Goal: Task Accomplishment & Management: Complete application form

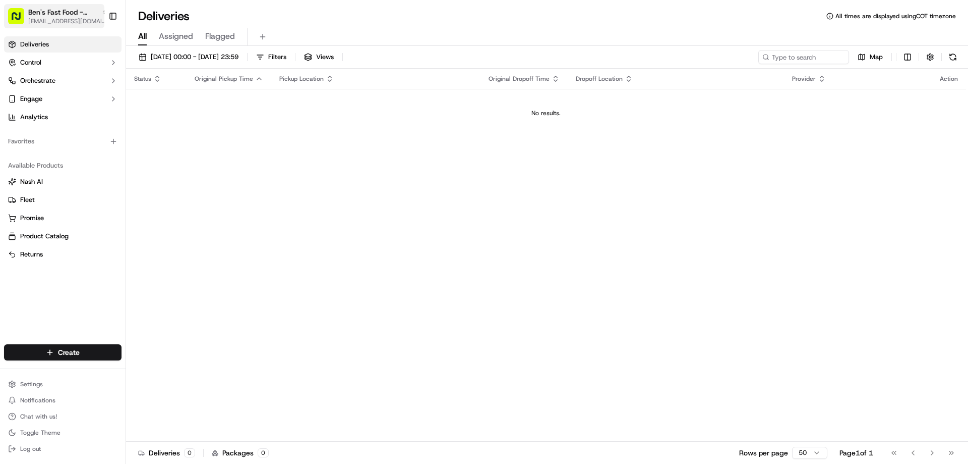
click at [86, 15] on span "Ben's Fast Food - San Francisco" at bounding box center [63, 12] width 70 height 10
type input "boston"
click at [156, 56] on span "[PERSON_NAME]'s Fast Food - [GEOGRAPHIC_DATA]" at bounding box center [189, 52] width 125 height 9
click at [83, 348] on html "Ben's Fast Food - Boston operations@bensfastfood.com Toggle Sidebar Deliveries …" at bounding box center [484, 232] width 968 height 464
click at [155, 371] on link "Delivery" at bounding box center [182, 371] width 112 height 18
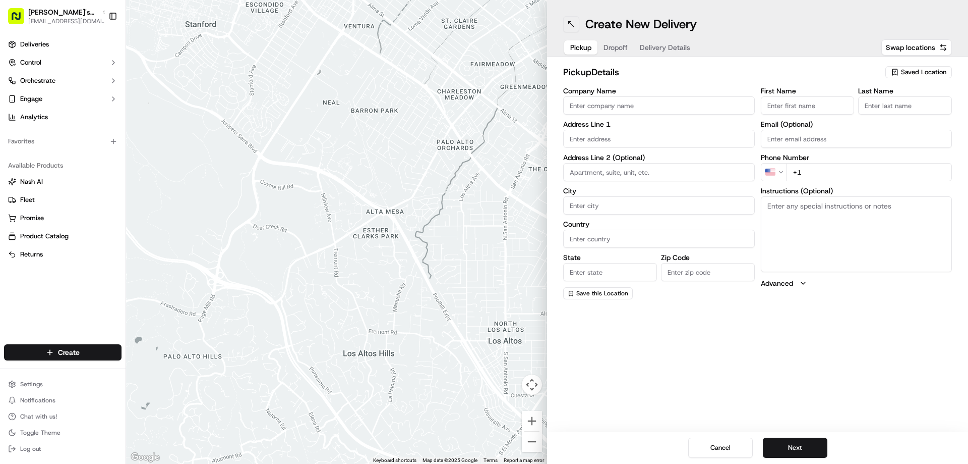
click at [571, 21] on button at bounding box center [571, 24] width 16 height 16
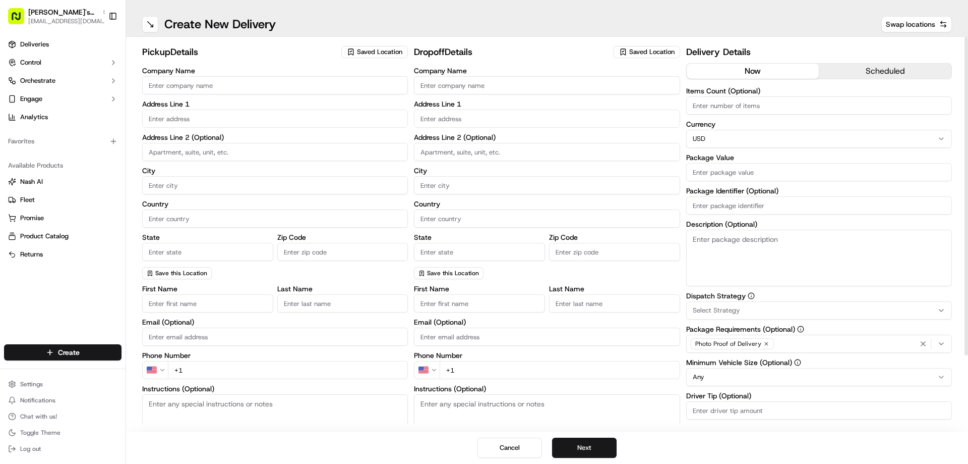
click at [393, 48] on span "Saved Location" at bounding box center [379, 51] width 45 height 9
click at [381, 99] on span "Ben's Fast Food / Umami Express / Palmita - Boston" at bounding box center [421, 94] width 124 height 18
type input "Ben's Fast Food / Umami Express / Palmita - Boston"
type input "94 Shirley St"
type input "Boston"
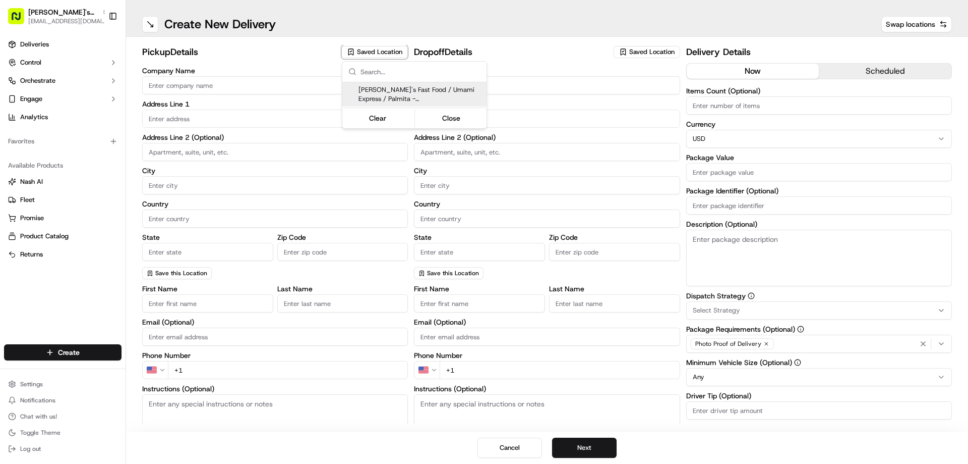
type input "US"
type input "MA"
type input "02119"
type input "Corey"
type input "Hill"
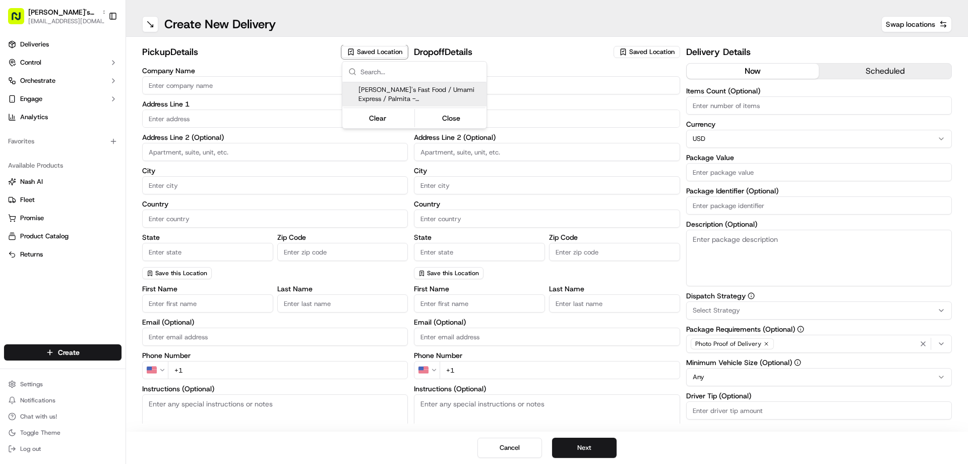
type input "boston@bensfastfood.com"
type input "+1 781 679 1399"
type textarea "After parking, please call our kitchen (781) 679-1399. If no one answers, pleas…"
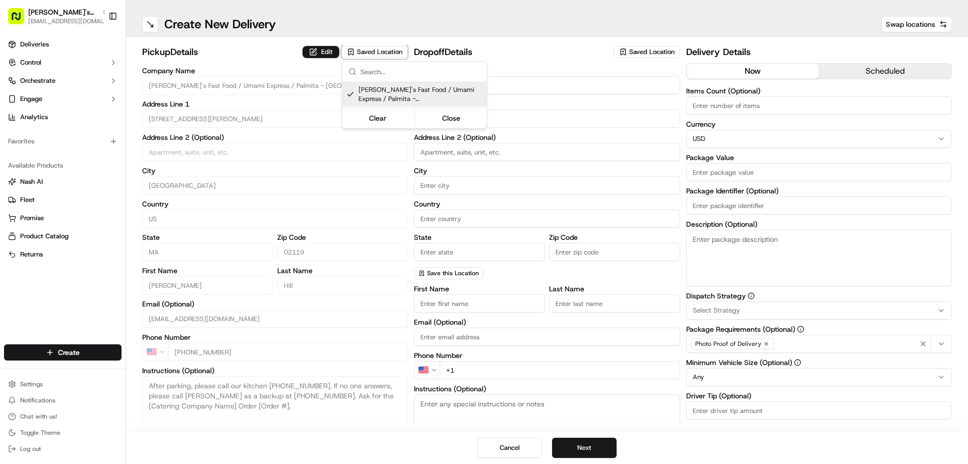
click at [328, 52] on html "Ben's Fast Food - Boston operations@bensfastfood.com Toggle Sidebar Deliveries …" at bounding box center [484, 232] width 968 height 464
click at [330, 52] on button "Edit" at bounding box center [321, 52] width 37 height 12
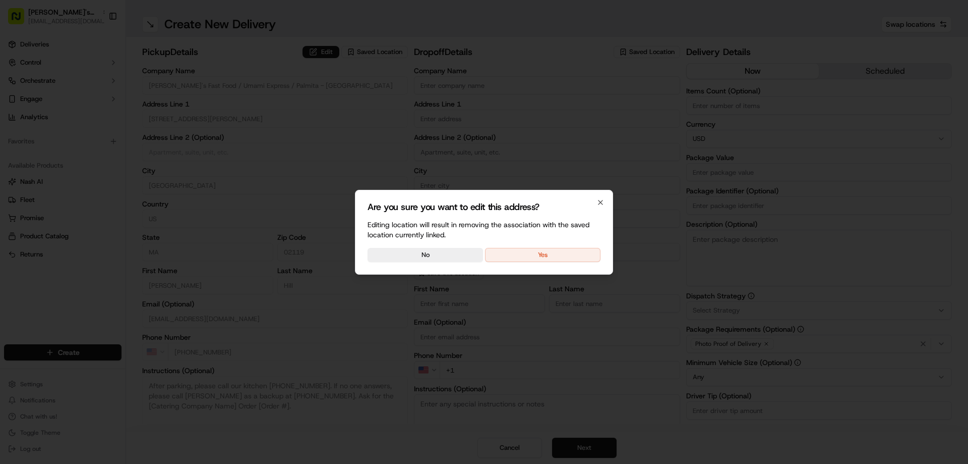
click at [549, 253] on button "Yes" at bounding box center [543, 255] width 116 height 14
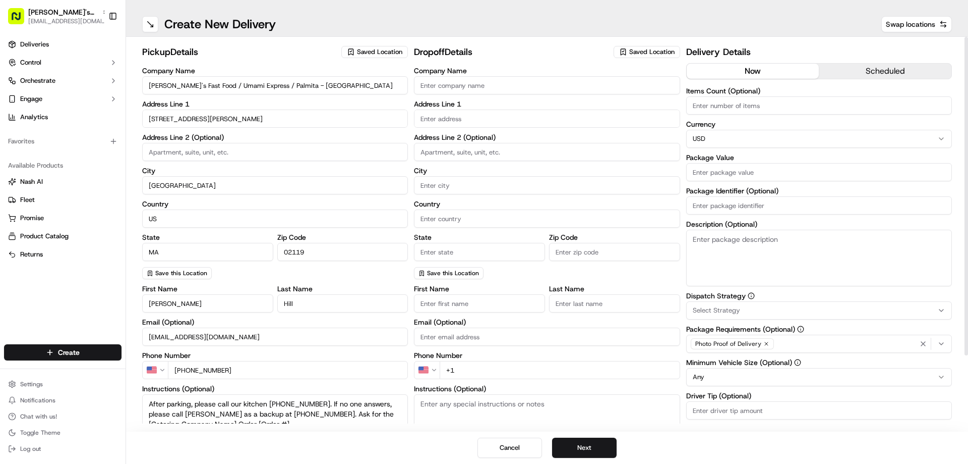
drag, startPoint x: 256, startPoint y: 84, endPoint x: 140, endPoint y: 85, distance: 116.0
click at [140, 85] on div "pickup Details Saved Location Company Name Ben's Fast Food / Umami Express / Pa…" at bounding box center [547, 234] width 842 height 394
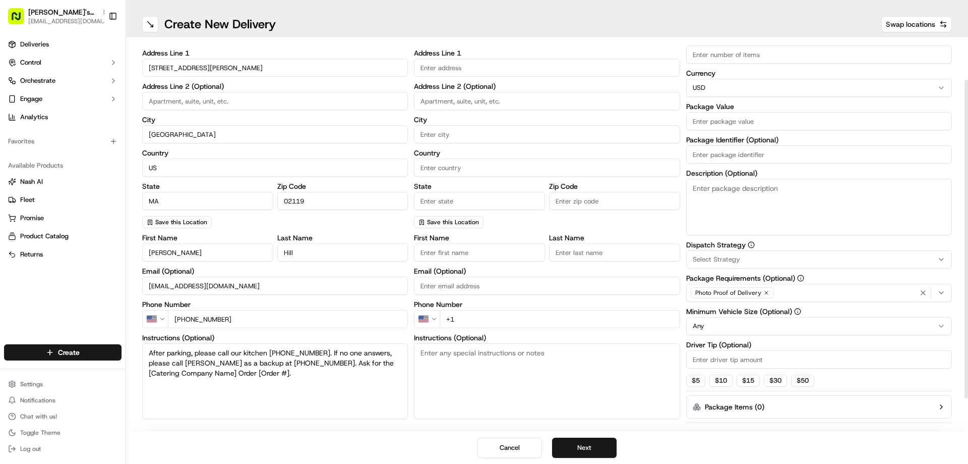
scroll to position [91, 0]
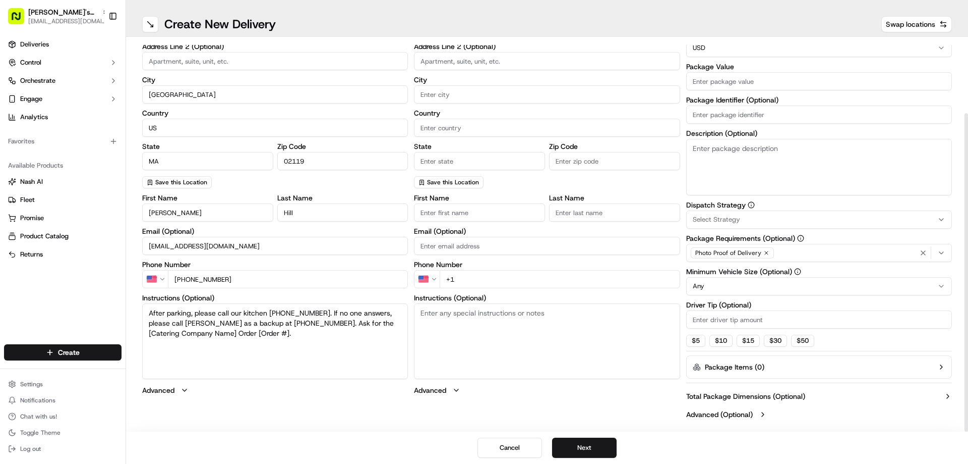
type input "Palmita - Boston"
drag, startPoint x: 354, startPoint y: 322, endPoint x: 203, endPoint y: 331, distance: 150.5
click at [203, 331] on textarea "After parking, please call our kitchen (781) 679-1399. If no one answers, pleas…" at bounding box center [275, 341] width 266 height 76
click at [380, 323] on textarea "After parking, please call our kitchen (781) 679-1399. If no one answers, pleas…" at bounding box center [275, 341] width 266 height 76
drag, startPoint x: 208, startPoint y: 333, endPoint x: 198, endPoint y: 333, distance: 9.6
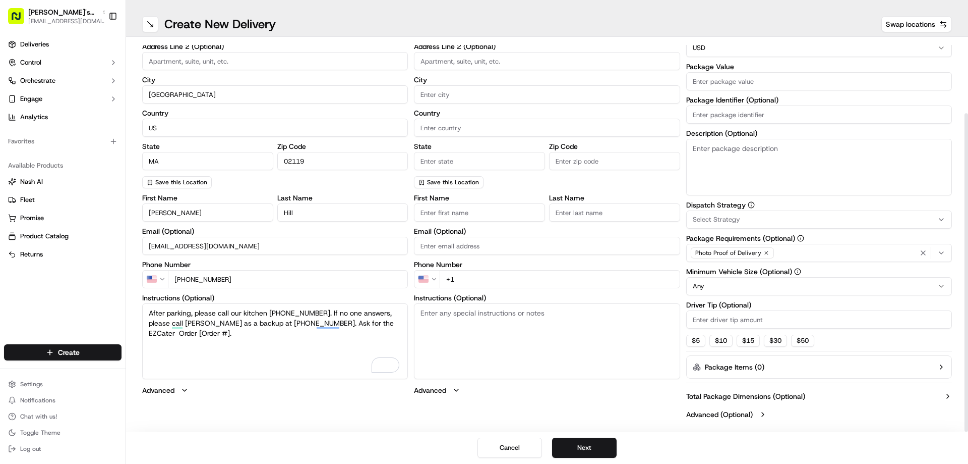
click at [198, 333] on textarea "After parking, please call our kitchen (781) 679-1399. If no one answers, pleas…" at bounding box center [275, 341] width 266 height 76
paste textarea "5JW-0AA"
drag, startPoint x: 193, startPoint y: 331, endPoint x: 167, endPoint y: 331, distance: 25.2
click at [167, 331] on textarea "After parking, please call our kitchen (781) 679-1399. If no one answers, pleas…" at bounding box center [275, 341] width 266 height 76
type textarea "After parking, please call our kitchen (781) 679-1399. If no one answers, pleas…"
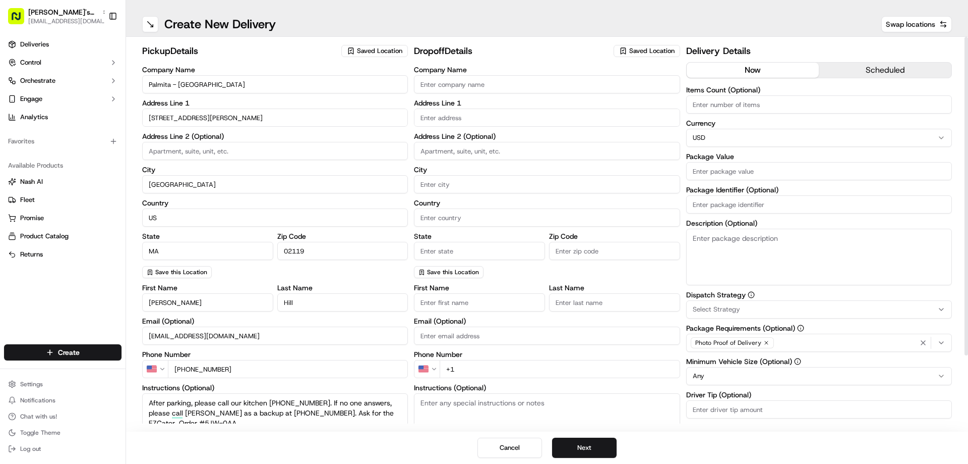
scroll to position [0, 0]
click at [490, 80] on input "Company Name" at bounding box center [547, 85] width 266 height 18
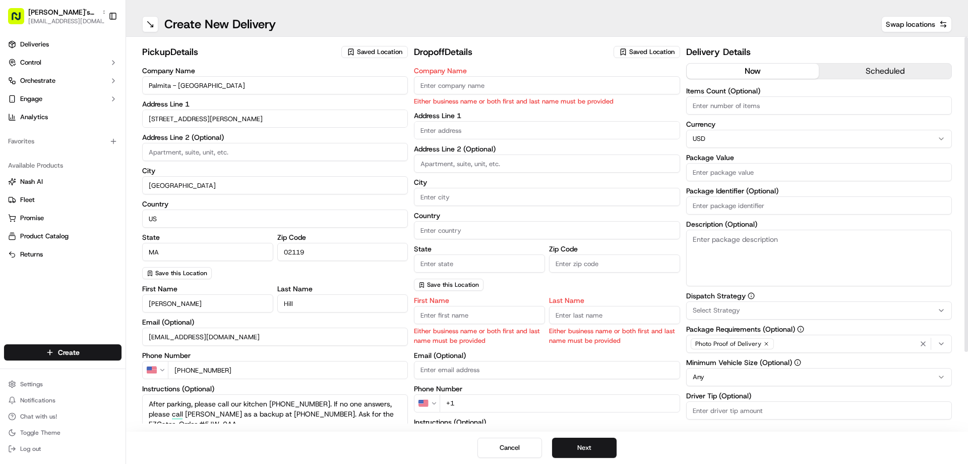
click at [632, 46] on div "Saved Location" at bounding box center [647, 52] width 67 height 12
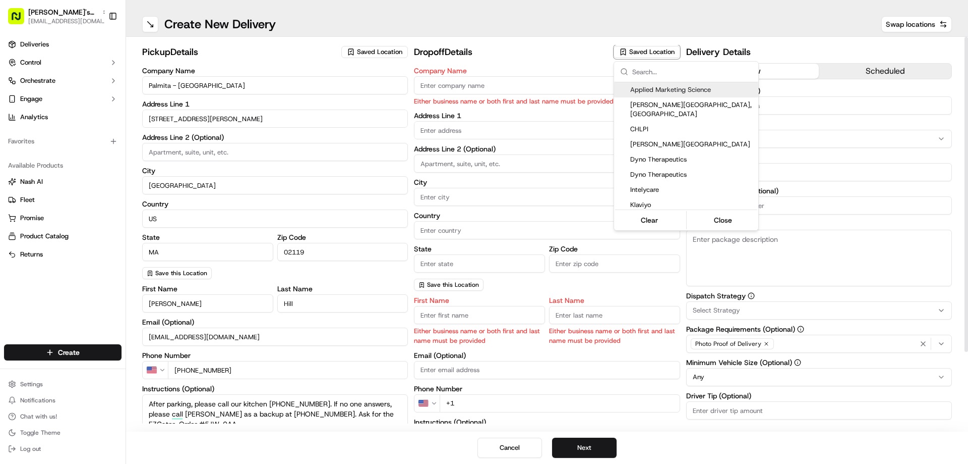
click at [646, 69] on input "text" at bounding box center [692, 72] width 120 height 20
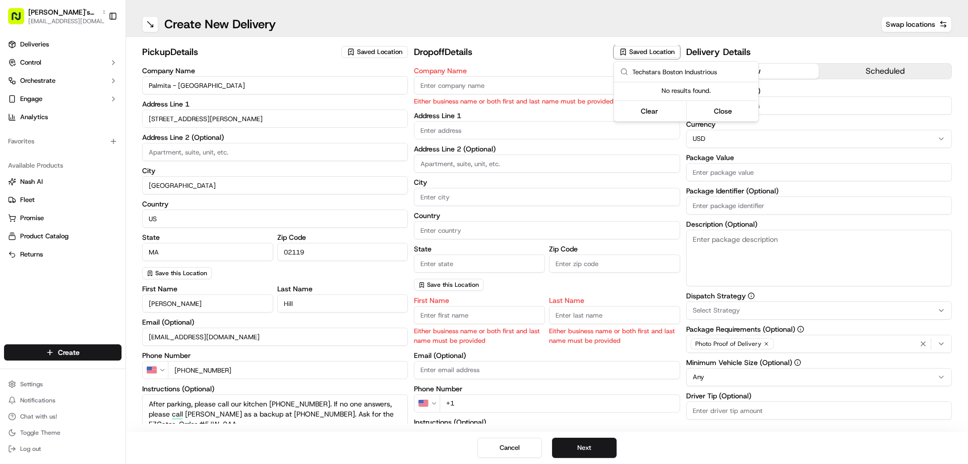
type input "Techstars Boston Industrious"
click at [534, 84] on html "Ben's Fast Food - Boston operations@bensfastfood.com Toggle Sidebar Deliveries …" at bounding box center [484, 232] width 968 height 464
click at [533, 87] on input "Company Name" at bounding box center [547, 85] width 266 height 18
paste input "Techstars Boston Industrious"
type input "Techstars Boston Industrious"
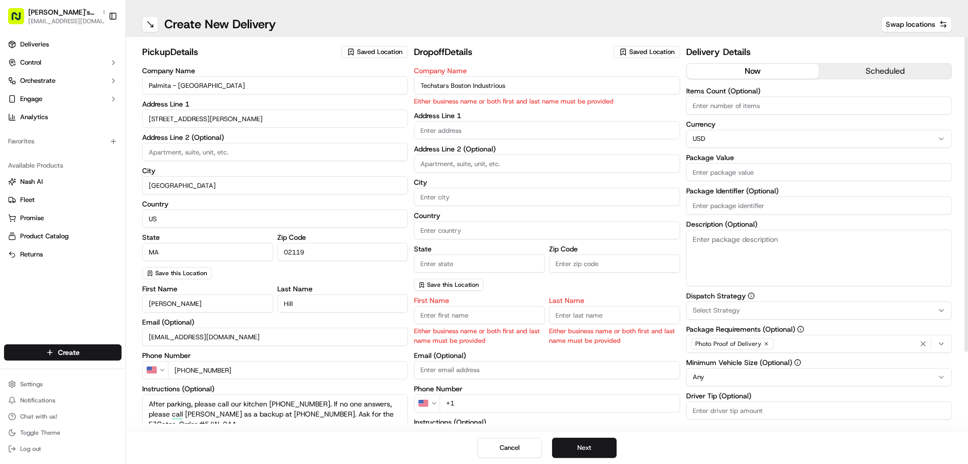
click at [475, 132] on body "Ben's Fast Food - Boston operations@bensfastfood.com Toggle Sidebar Deliveries …" at bounding box center [484, 232] width 968 height 464
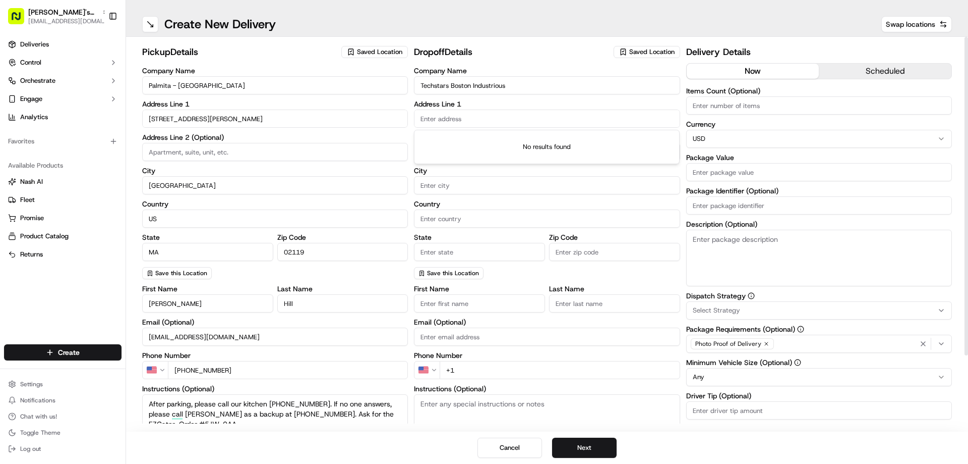
click at [546, 117] on input "text" at bounding box center [547, 118] width 266 height 18
paste input "711 Atlantic Ave, 6th Floor, Boston, MA, 02110"
click at [544, 139] on div "711 Atlantic Ave 6th floor, Boston, MA 02111" at bounding box center [547, 139] width 261 height 15
type input "[STREET_ADDRESS]"
type input "6th floor"
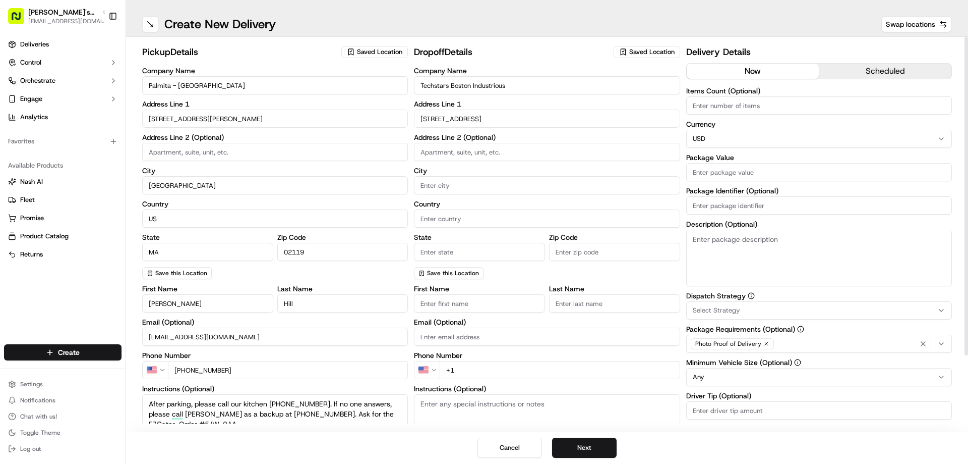
type input "Boston"
type input "United States"
type input "MA"
type input "02111"
type input "711 Atlantic Avenue"
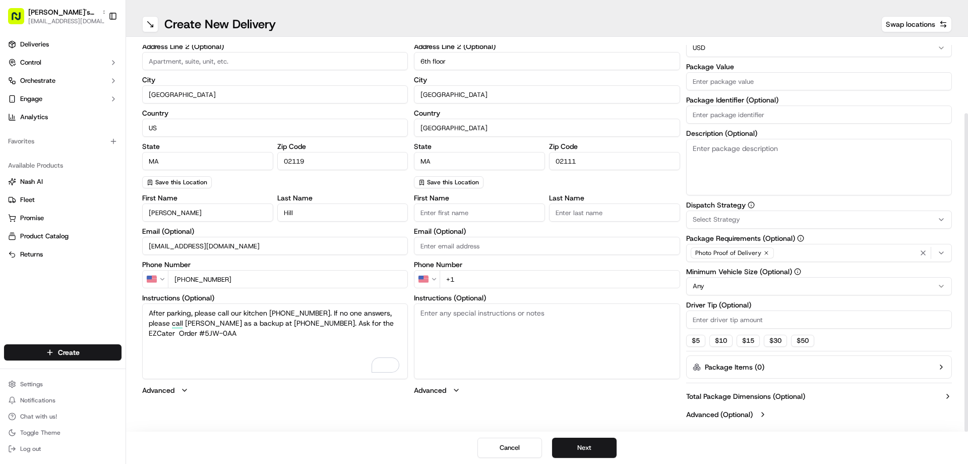
click at [458, 213] on input "First Name" at bounding box center [479, 212] width 131 height 18
paste input "acqueline Kwan"
click at [469, 212] on input "acqueline Kwan" at bounding box center [479, 212] width 131 height 18
click at [461, 213] on input "acqueline Kwan" at bounding box center [479, 212] width 131 height 18
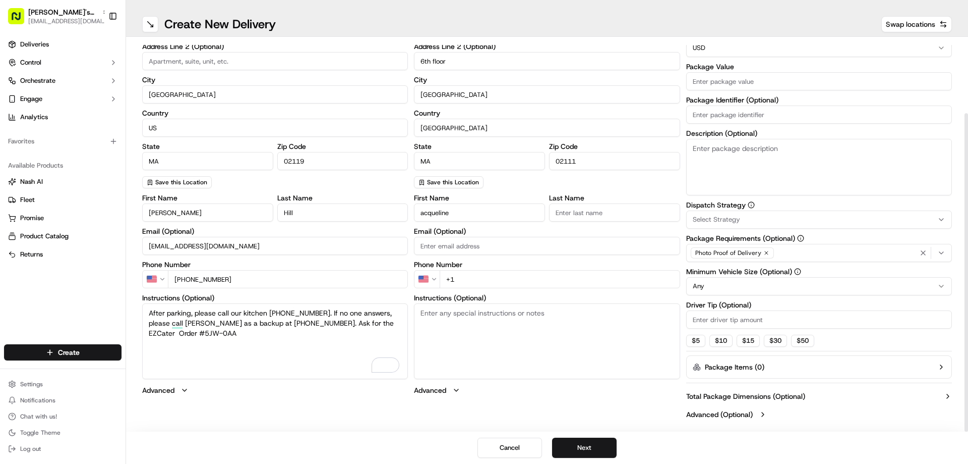
type input "acqueline"
click at [581, 211] on input "Last Name" at bounding box center [614, 212] width 131 height 18
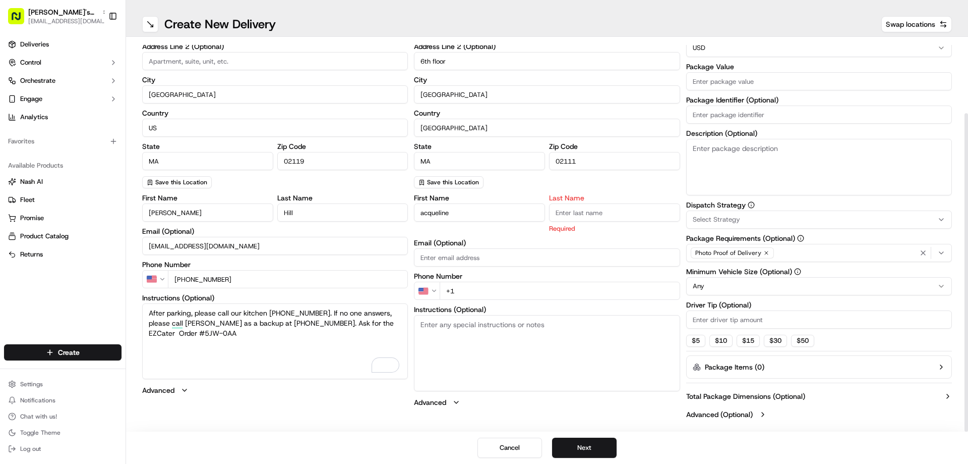
paste input "Kwan"
type input "Kwan"
click at [421, 212] on input "acqueline" at bounding box center [479, 212] width 131 height 18
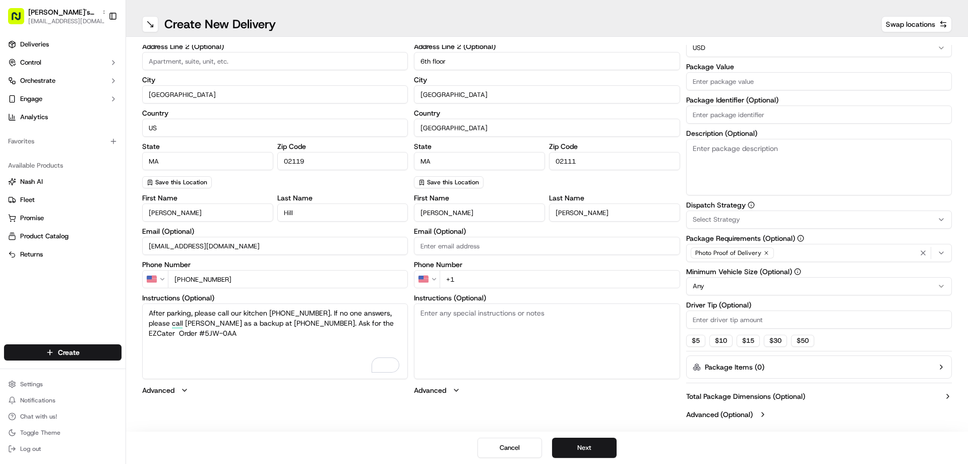
type input "Jacqueline"
click at [502, 277] on input "+1" at bounding box center [560, 279] width 240 height 18
paste input "917 776 3510"
type input "+1 917 776 3510"
click at [496, 316] on textarea "Instructions (Optional)" at bounding box center [547, 341] width 266 height 76
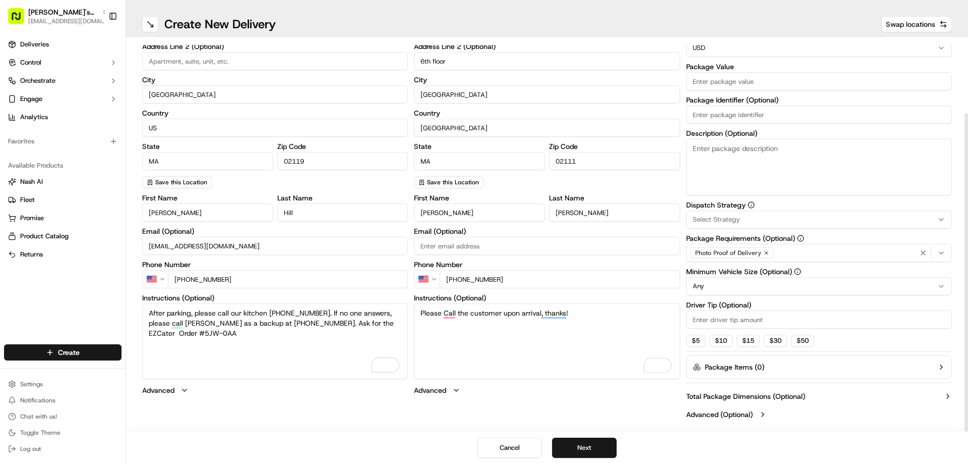
scroll to position [6, 0]
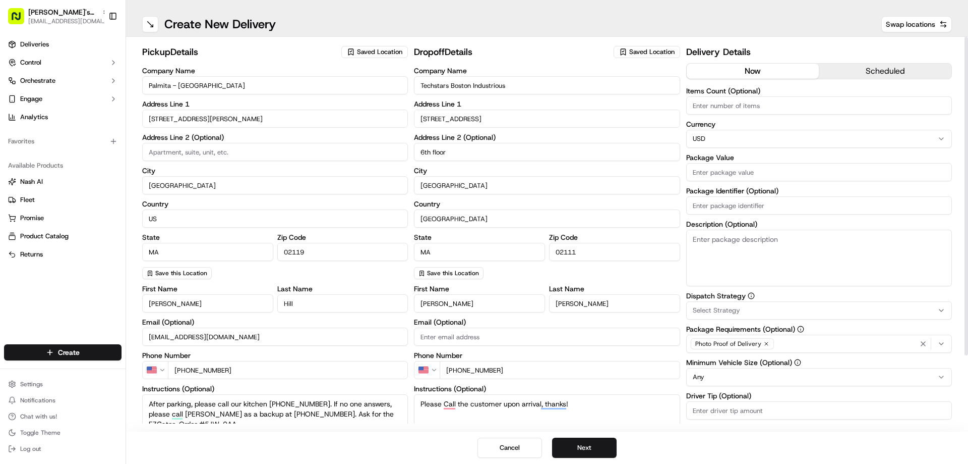
type textarea "Please Call the customer upon arrival, thanks!"
click at [751, 103] on input "Items Count (Optional)" at bounding box center [819, 105] width 266 height 18
type input "1"
click at [735, 123] on label "Currency" at bounding box center [819, 124] width 266 height 7
click at [770, 171] on input "Package Value" at bounding box center [819, 172] width 266 height 18
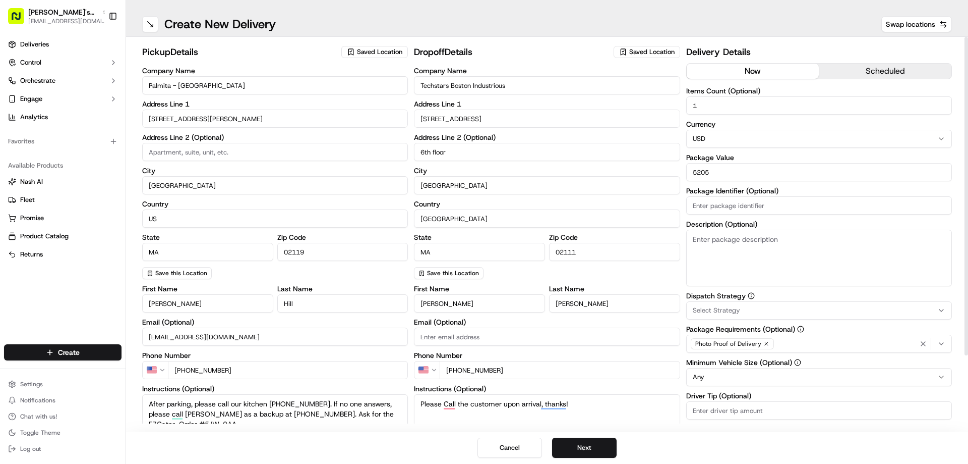
click at [748, 170] on input "5205" at bounding box center [819, 172] width 266 height 18
type input "52.05"
click at [766, 201] on input "Package Identifier (Optional)" at bounding box center [819, 205] width 266 height 18
paste input "5JW-0AA"
type input "5JW-0AA"
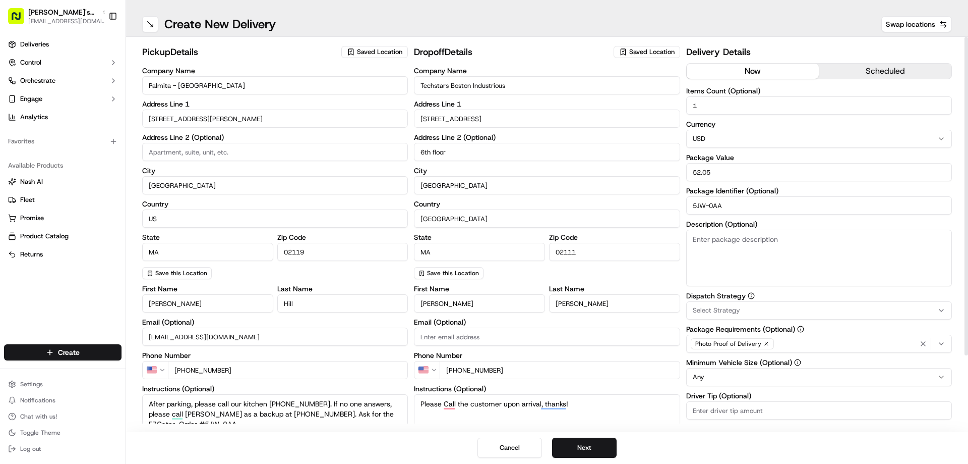
click at [745, 248] on textarea "Description (Optional)" at bounding box center [819, 257] width 266 height 56
click at [758, 310] on div "Select Strategy" at bounding box center [819, 310] width 261 height 9
click at [748, 365] on span "Same Day Catering Orders" at bounding box center [765, 365] width 124 height 9
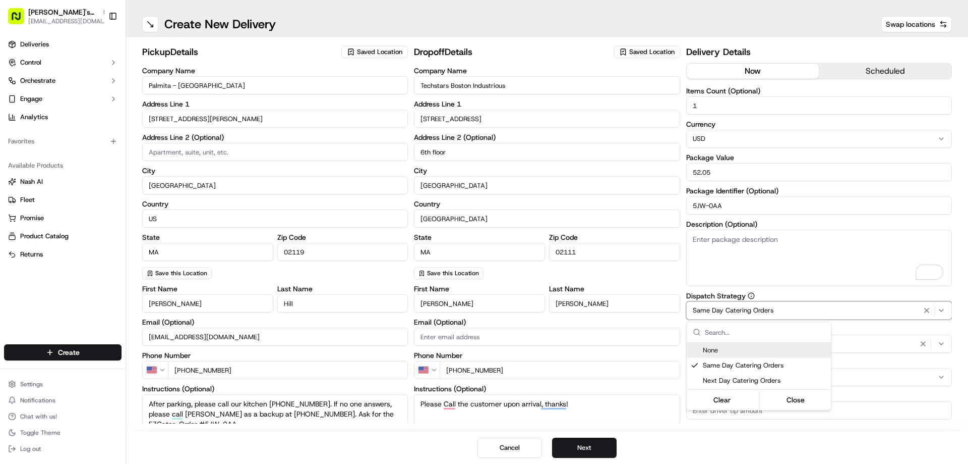
click at [682, 283] on html "Ben's Fast Food - Boston operations@bensfastfood.com Toggle Sidebar Deliveries …" at bounding box center [484, 232] width 968 height 464
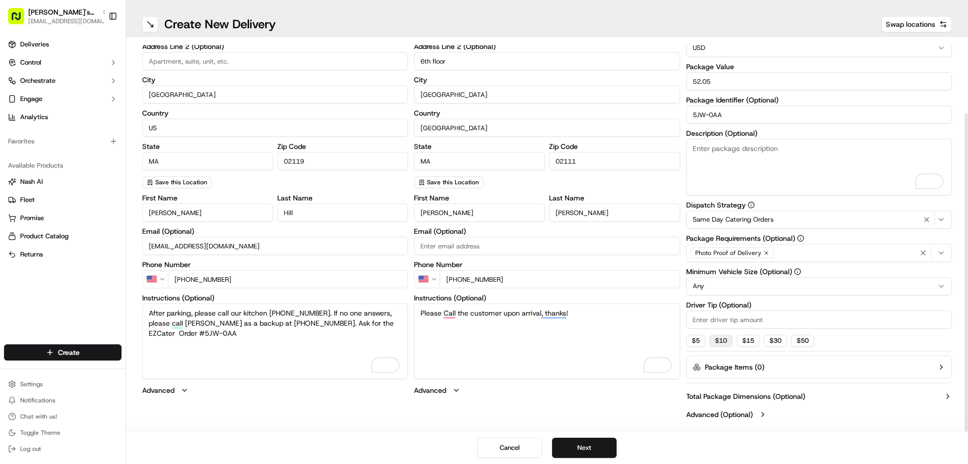
click at [721, 343] on button "$ 10" at bounding box center [721, 340] width 23 height 12
type input "10"
type textarea "Please call the customer upon arrival, thanks!"
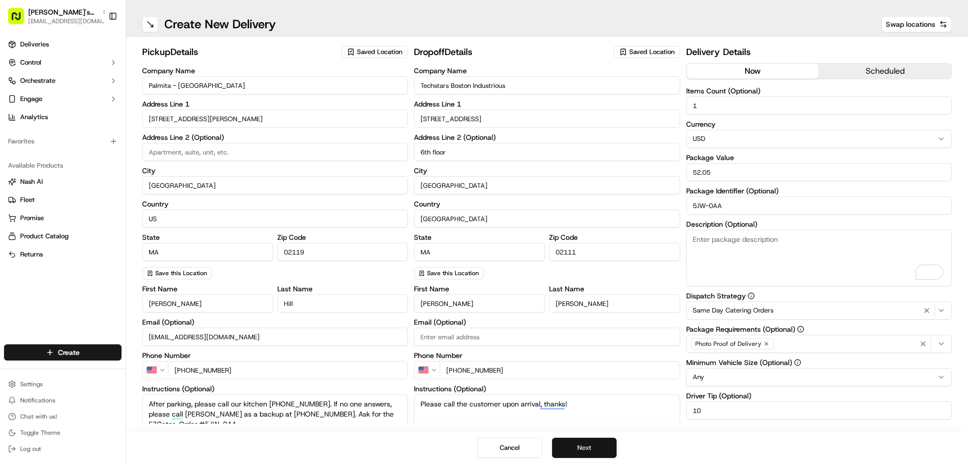
click at [588, 449] on button "Next" at bounding box center [584, 447] width 65 height 20
click at [588, 451] on button "Next" at bounding box center [584, 447] width 65 height 20
click at [588, 451] on button "Submit" at bounding box center [584, 447] width 65 height 20
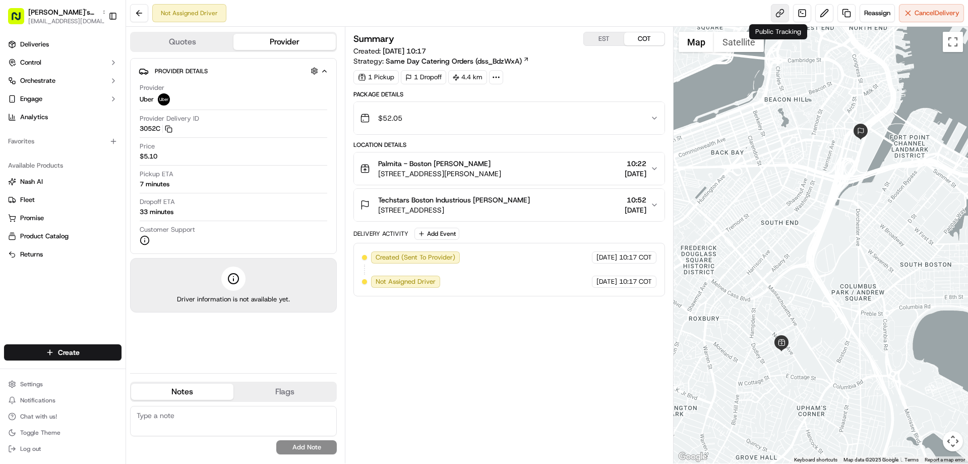
click at [776, 11] on link at bounding box center [780, 13] width 18 height 18
click at [489, 350] on div "Summary EST COT Created: 15/09/2025 10:17 Strategy: Same Day Catering Orders (d…" at bounding box center [509, 245] width 311 height 426
click at [462, 169] on span "[STREET_ADDRESS][PERSON_NAME]" at bounding box center [439, 173] width 123 height 10
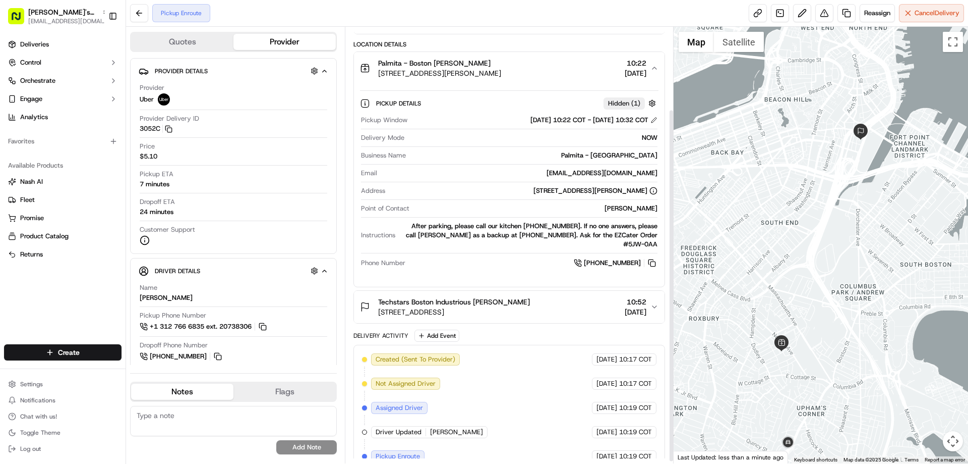
scroll to position [104, 0]
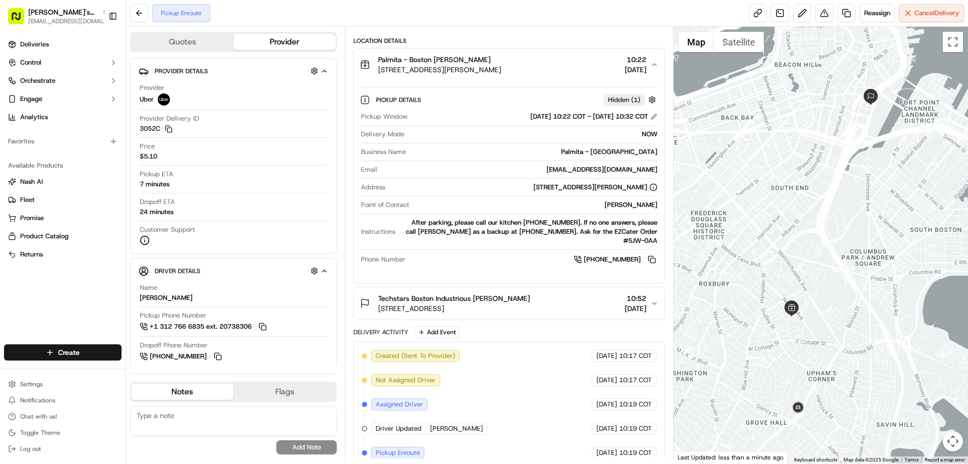
drag, startPoint x: 825, startPoint y: 341, endPoint x: 839, endPoint y: 304, distance: 39.9
click at [839, 304] on div at bounding box center [821, 245] width 295 height 436
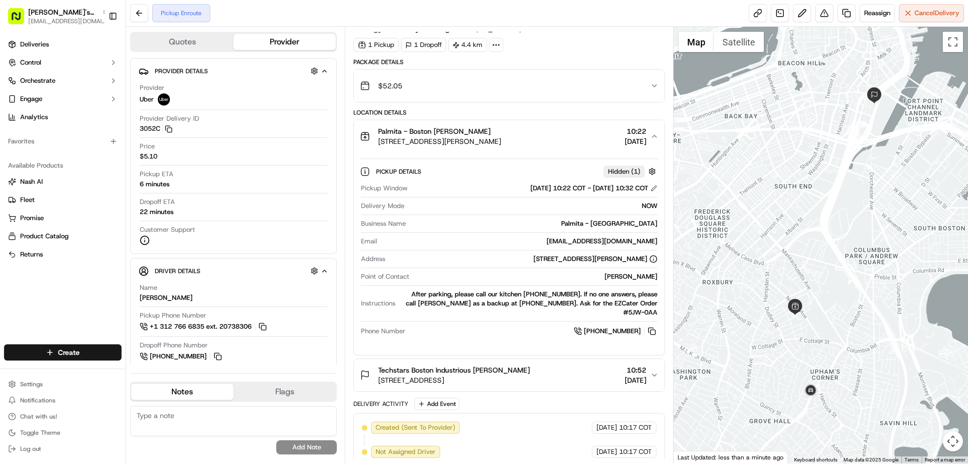
scroll to position [0, 0]
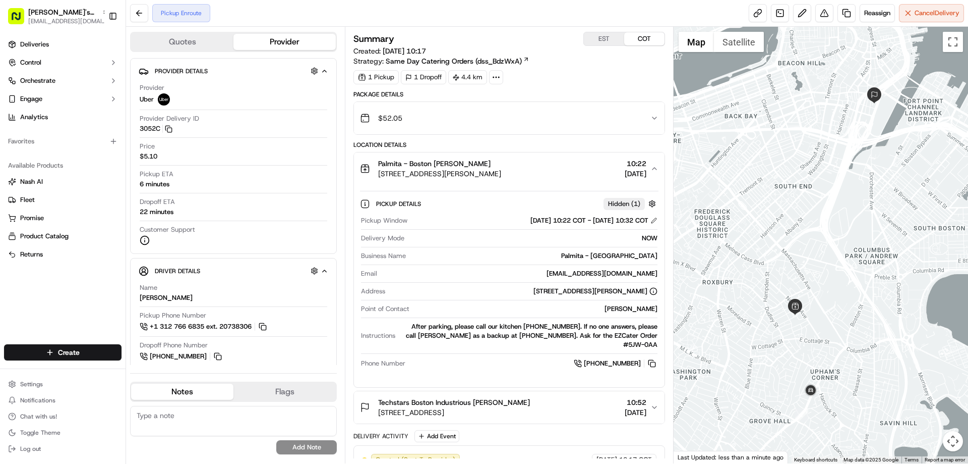
click at [602, 42] on button "EST" at bounding box center [604, 38] width 40 height 13
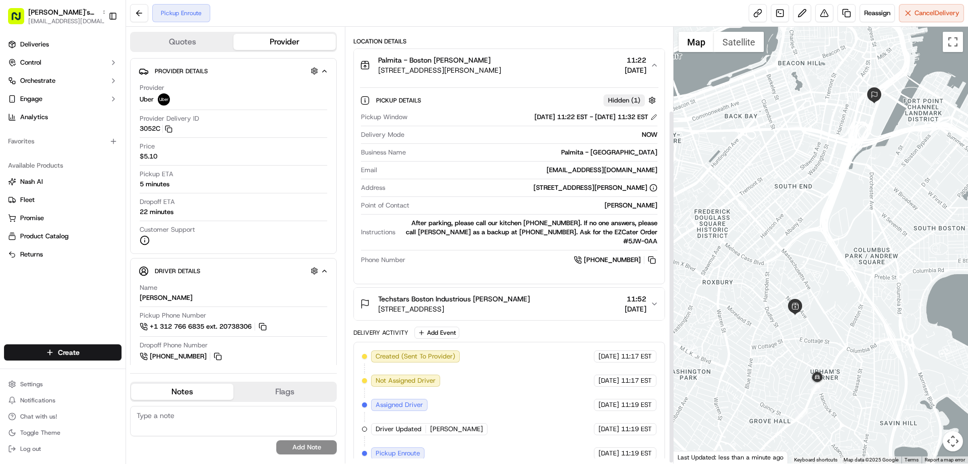
scroll to position [104, 0]
click at [752, 13] on link at bounding box center [758, 13] width 18 height 18
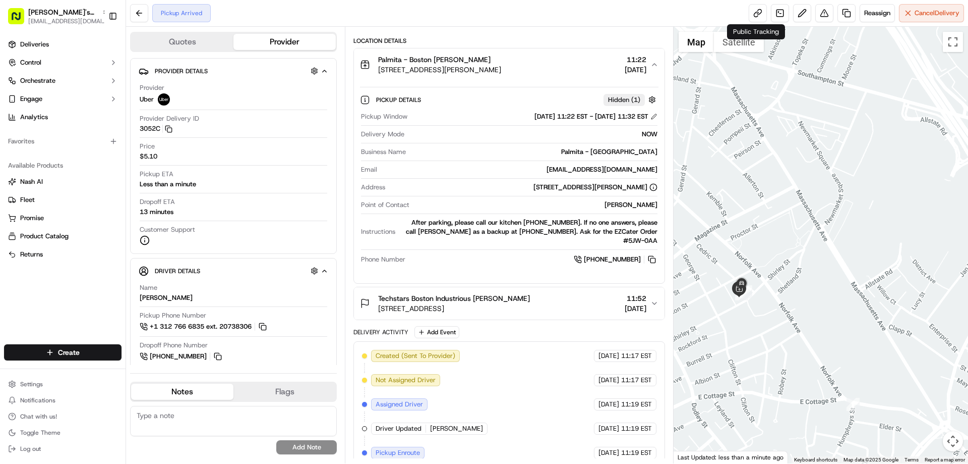
drag, startPoint x: 739, startPoint y: 287, endPoint x: 762, endPoint y: 292, distance: 23.1
click at [772, 292] on div at bounding box center [821, 245] width 295 height 436
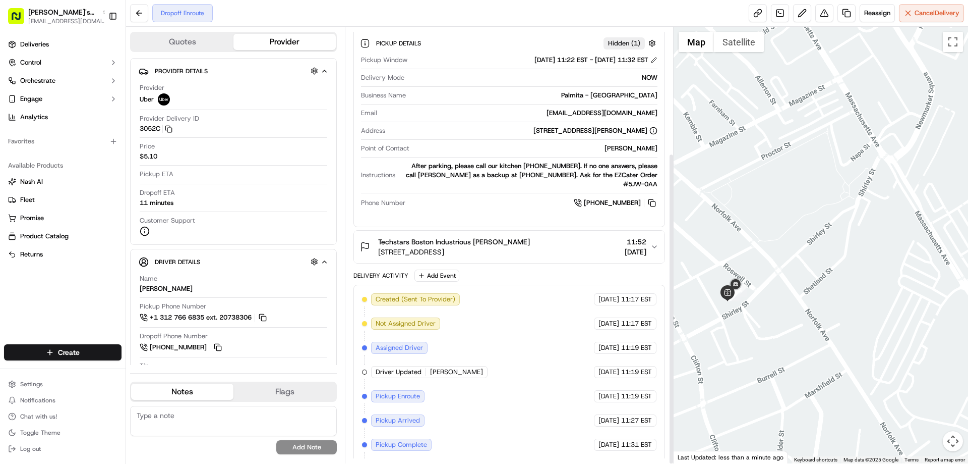
scroll to position [177, 0]
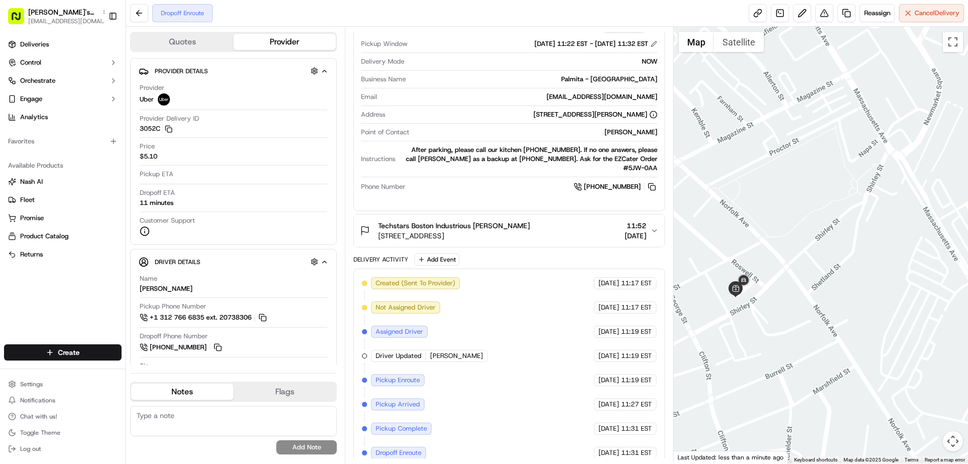
drag, startPoint x: 777, startPoint y: 331, endPoint x: 794, endPoint y: 322, distance: 19.9
click at [794, 323] on div at bounding box center [821, 245] width 295 height 436
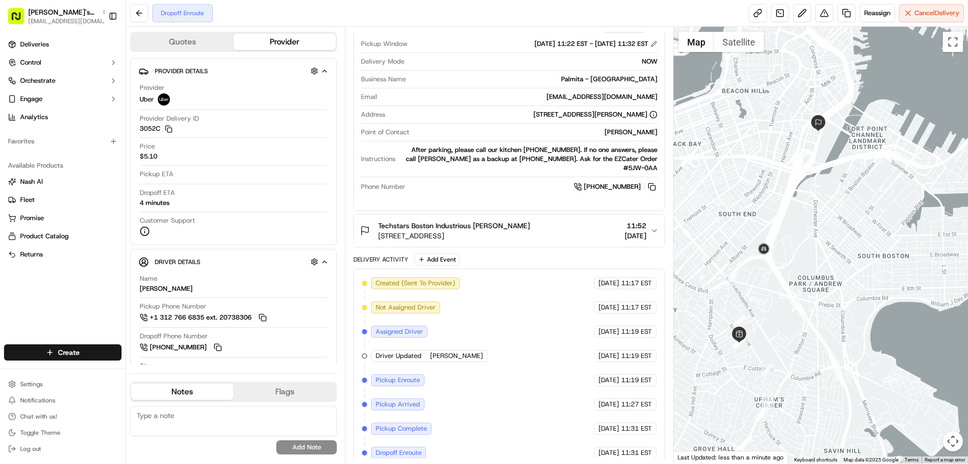
drag, startPoint x: 844, startPoint y: 216, endPoint x: 765, endPoint y: 292, distance: 109.5
click at [765, 292] on div at bounding box center [821, 245] width 295 height 436
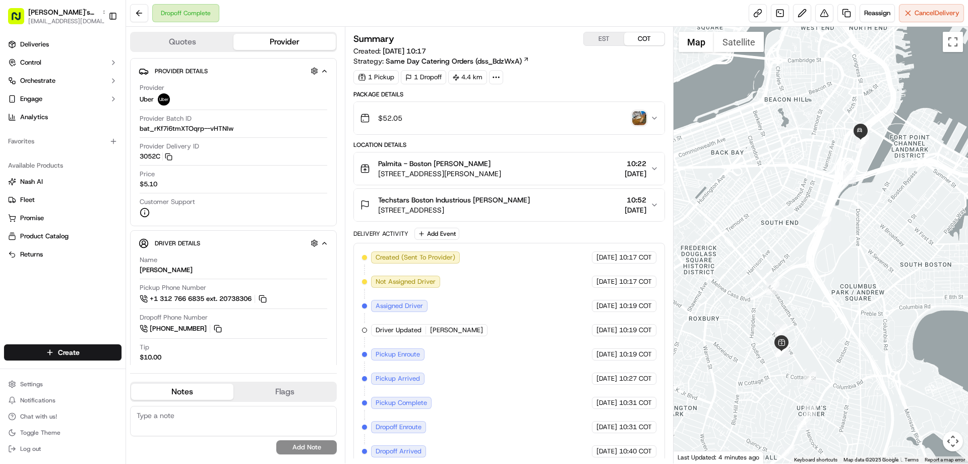
scroll to position [32, 0]
